Goal: Task Accomplishment & Management: Manage account settings

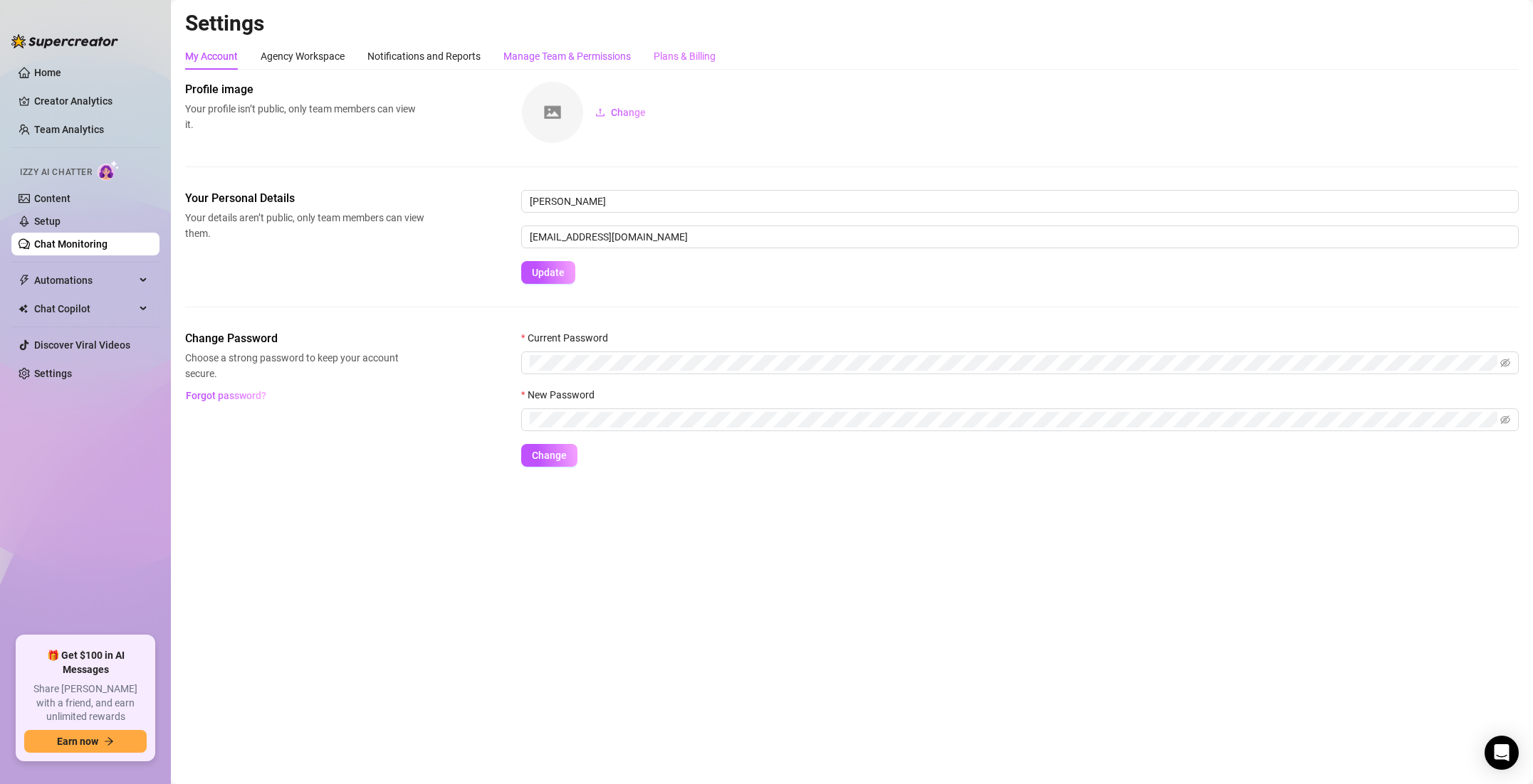
drag, startPoint x: 525, startPoint y: 52, endPoint x: 682, endPoint y: 51, distance: 157.0
click at [525, 52] on div "Manage Team & Permissions" at bounding box center [566, 56] width 127 height 16
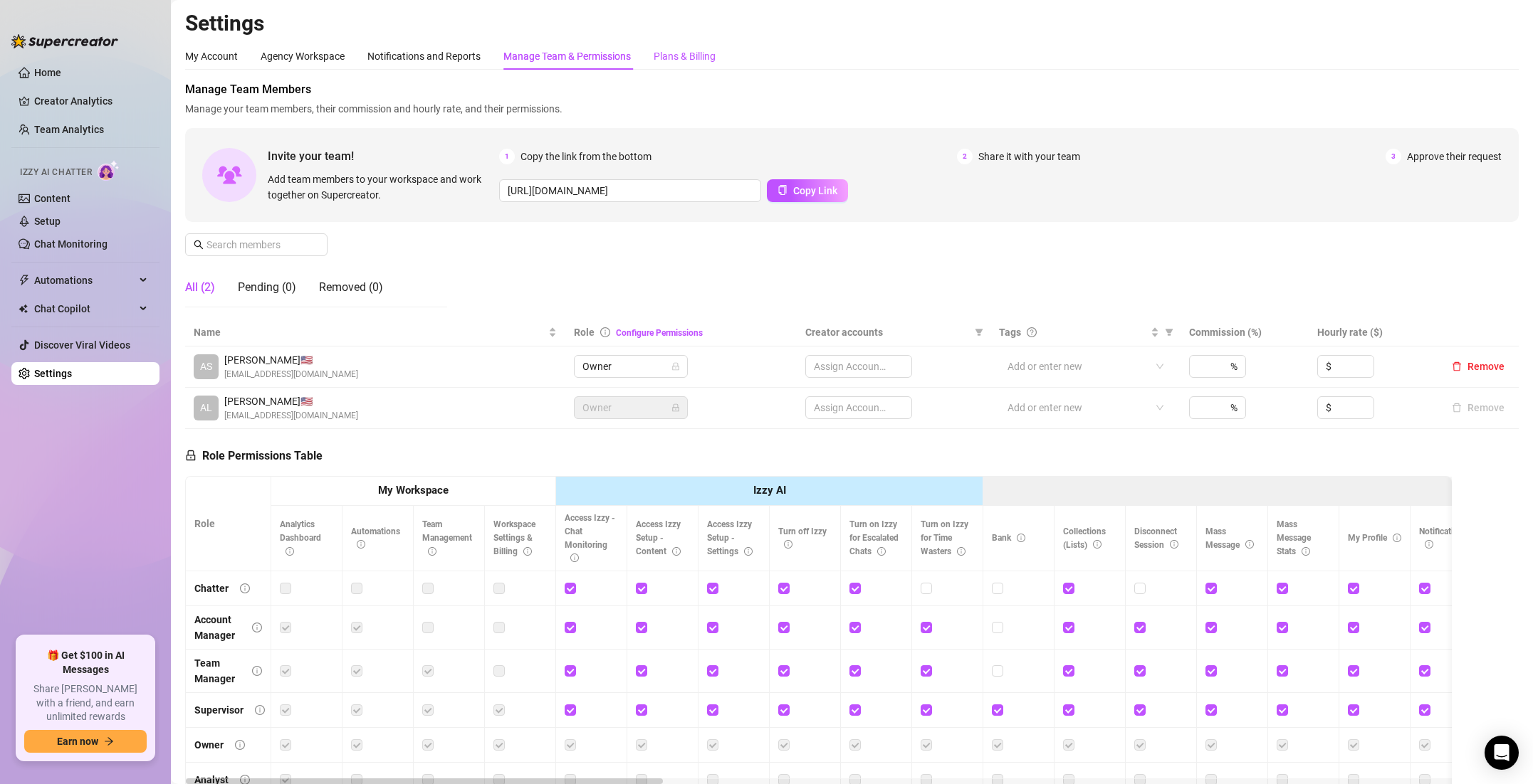
click at [682, 51] on div "Plans & Billing" at bounding box center [685, 56] width 62 height 16
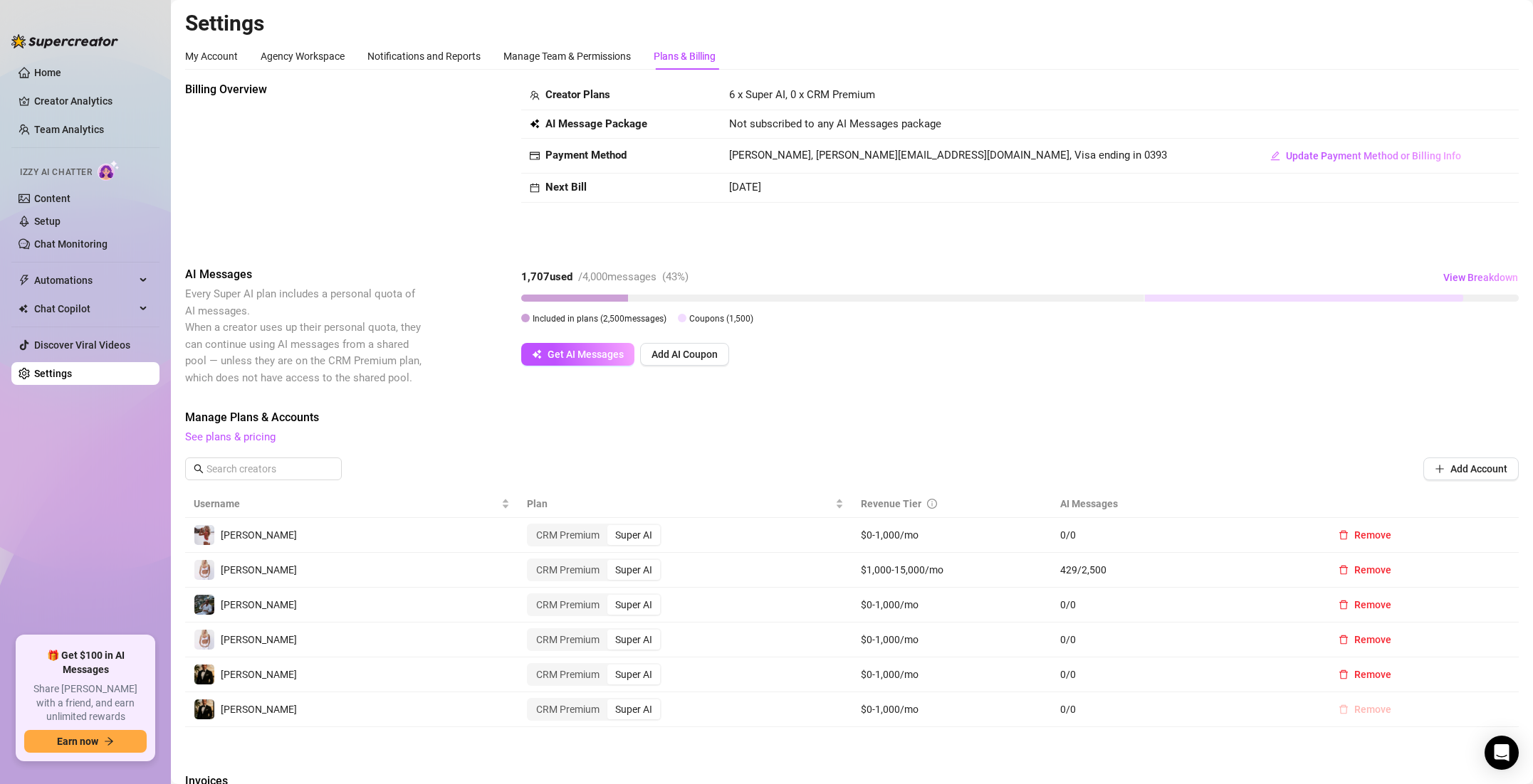
click at [1368, 709] on span "Remove" at bounding box center [1373, 709] width 37 height 11
click at [1458, 676] on span "OK" at bounding box center [1461, 673] width 13 height 11
click at [1363, 671] on span "Remove" at bounding box center [1373, 675] width 37 height 11
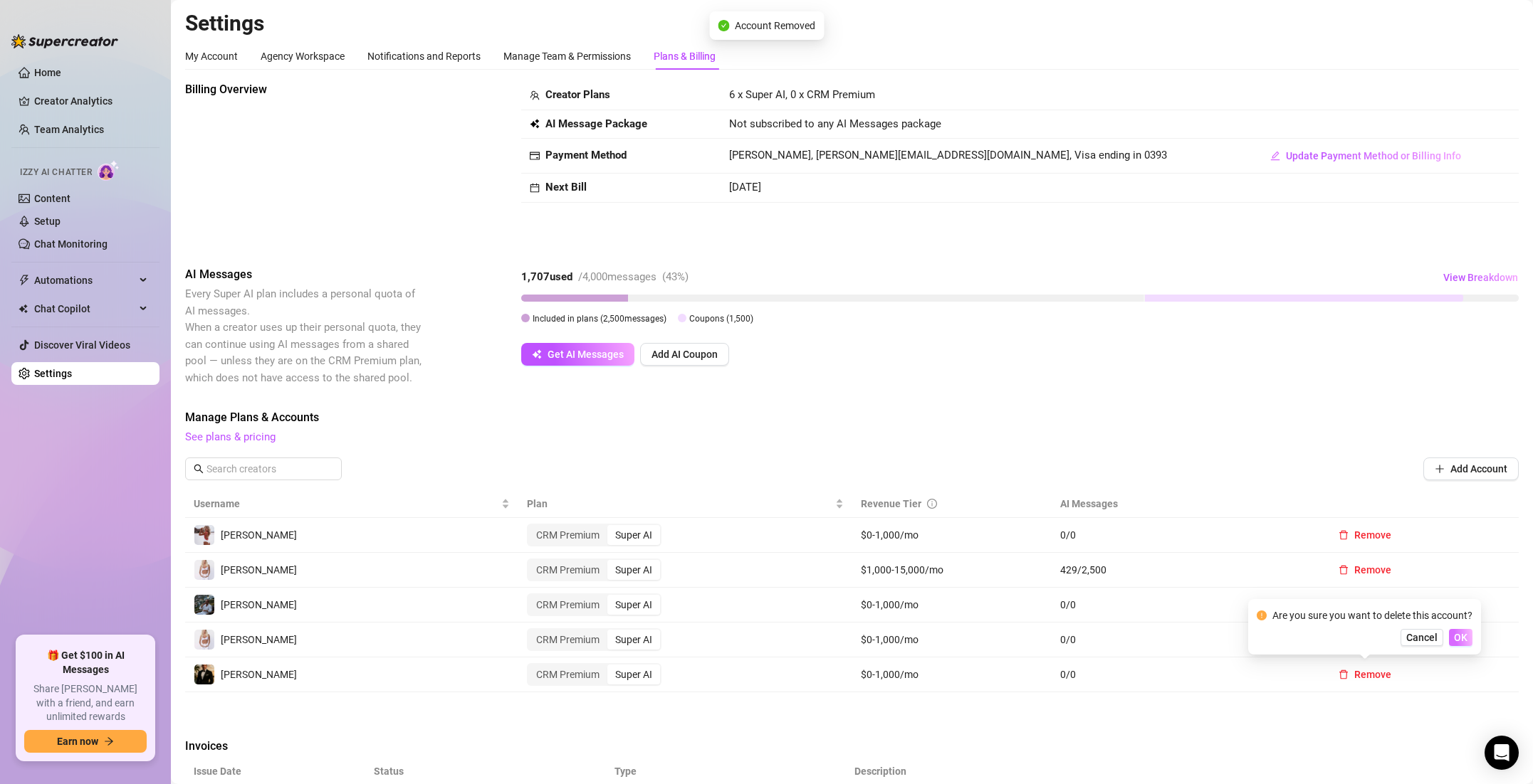
click at [1456, 637] on span "OK" at bounding box center [1461, 638] width 13 height 11
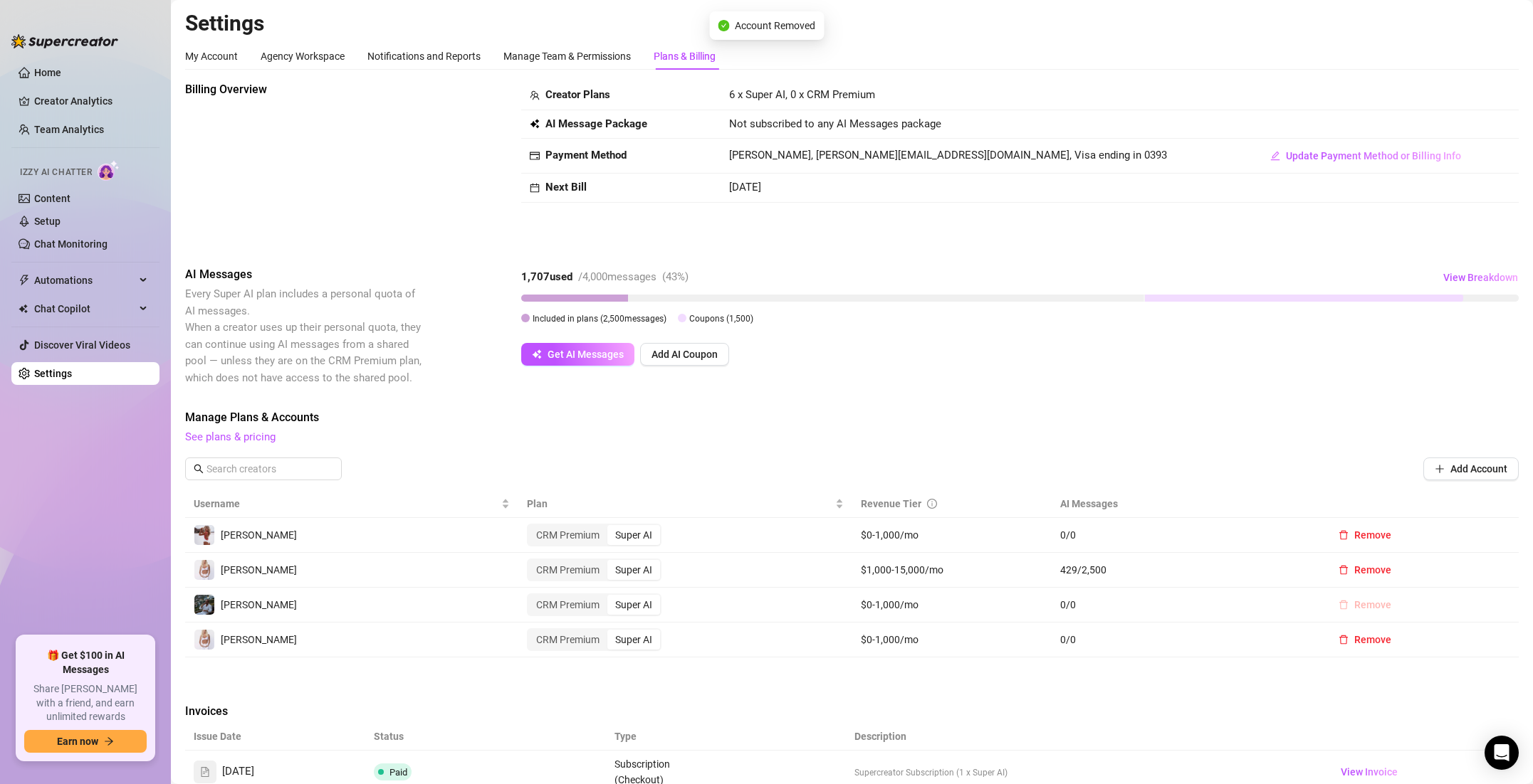
click at [1384, 609] on span "Remove" at bounding box center [1373, 605] width 37 height 11
click at [1460, 572] on span "OK" at bounding box center [1461, 568] width 13 height 11
